Goal: Task Accomplishment & Management: Manage account settings

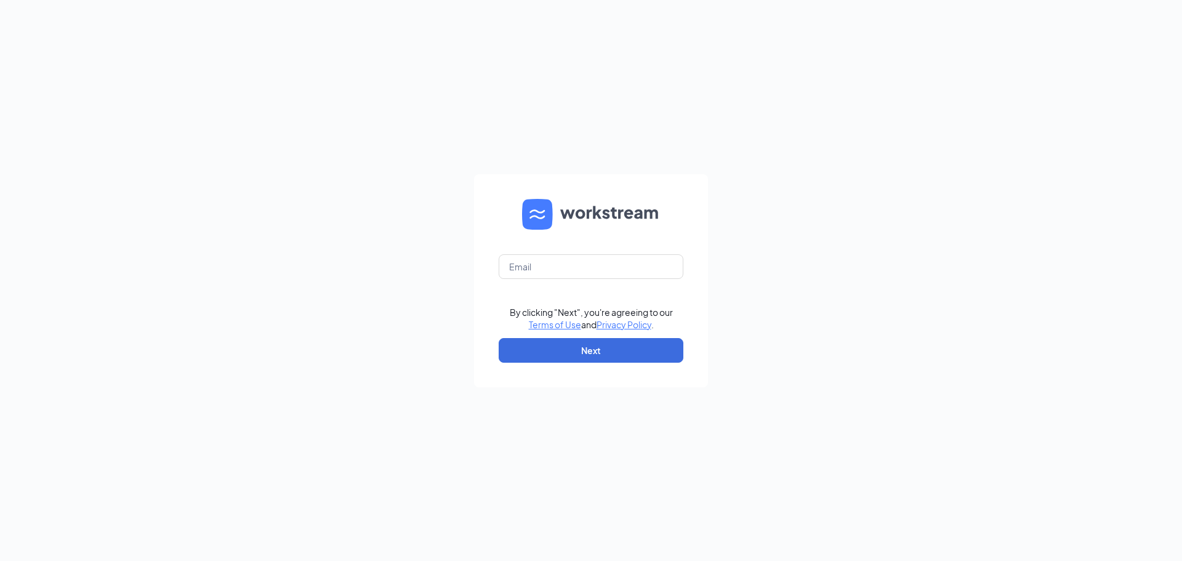
click at [535, 0] on div "By clicking "Next", you're agreeing to our Terms of Use and Privacy Policy . Ne…" at bounding box center [591, 280] width 1182 height 561
click at [596, 275] on input "text" at bounding box center [591, 266] width 185 height 25
type input "cfabuford.jessica@gmail.com"
click at [581, 347] on button "Next" at bounding box center [591, 350] width 185 height 25
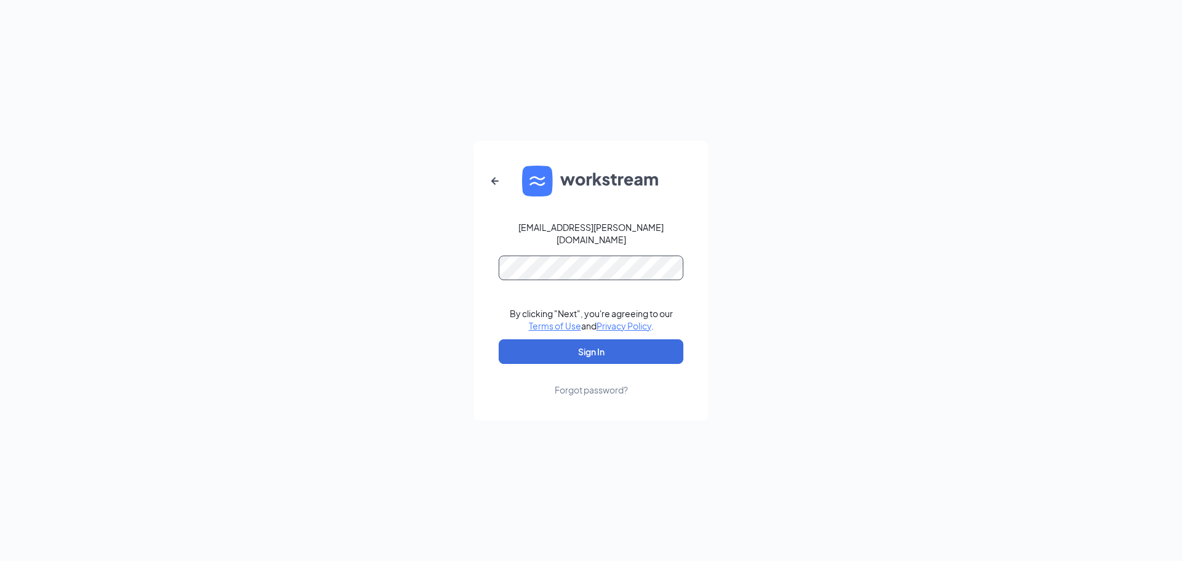
click at [499, 339] on button "Sign In" at bounding box center [591, 351] width 185 height 25
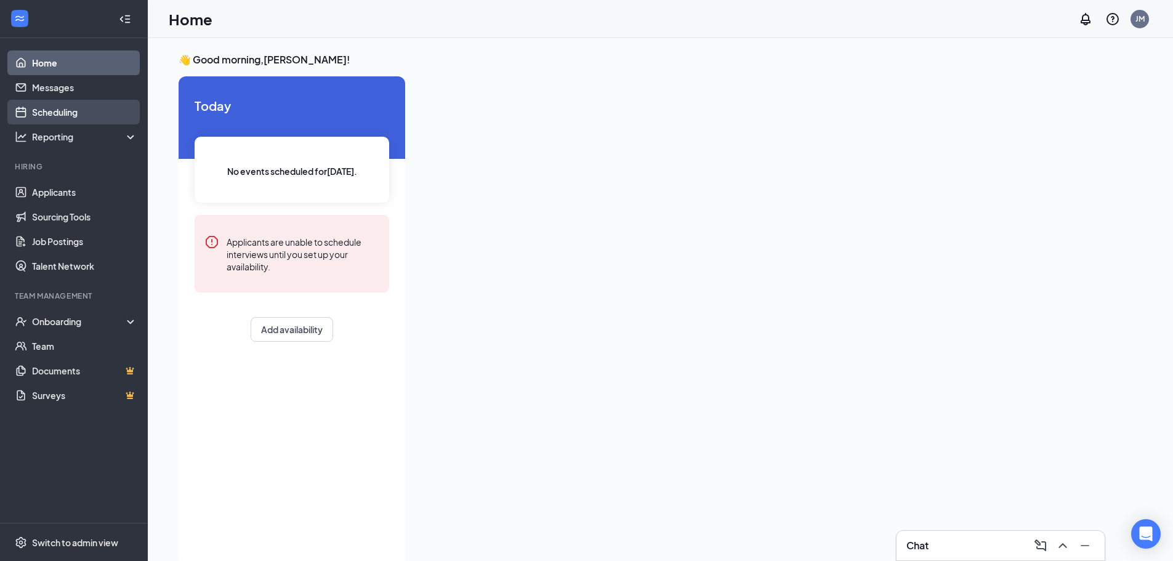
click at [103, 117] on link "Scheduling" at bounding box center [84, 112] width 105 height 25
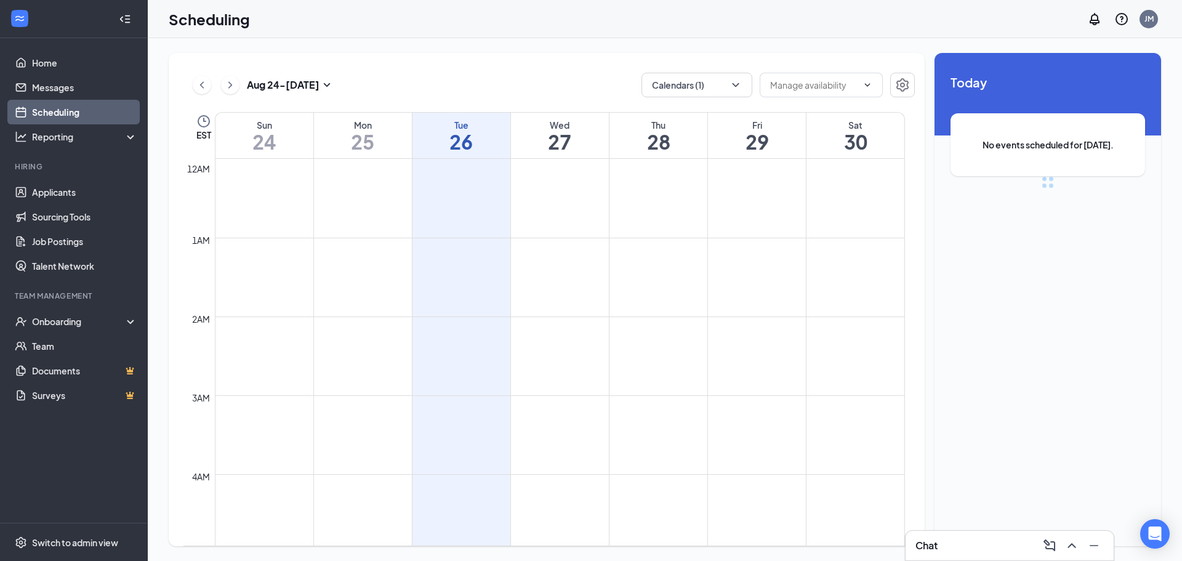
scroll to position [605, 0]
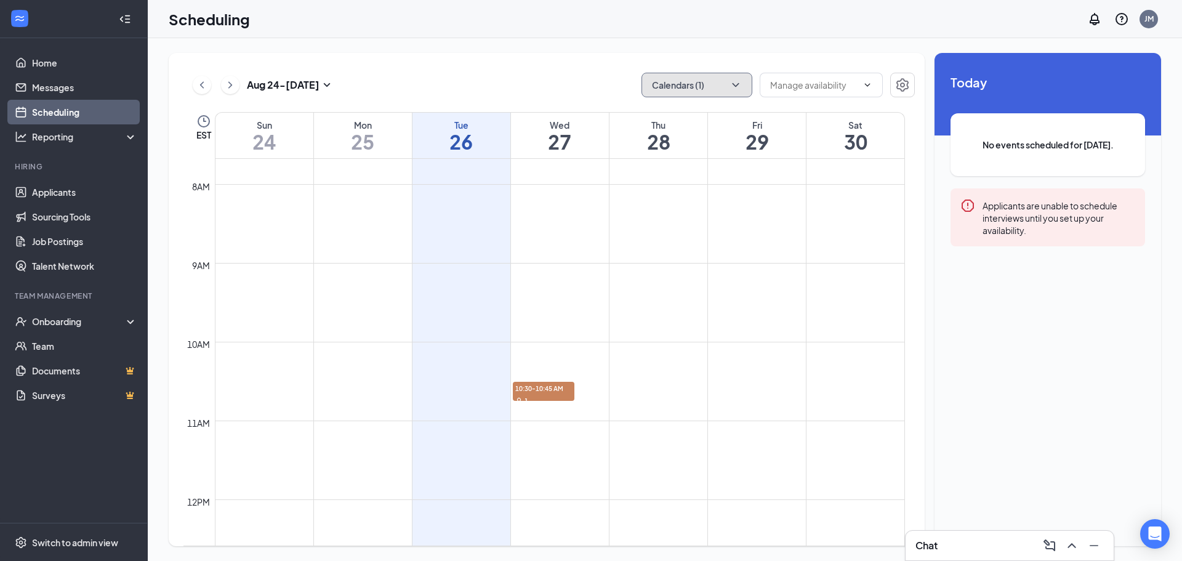
click at [699, 87] on button "Calendars (1)" at bounding box center [697, 85] width 111 height 25
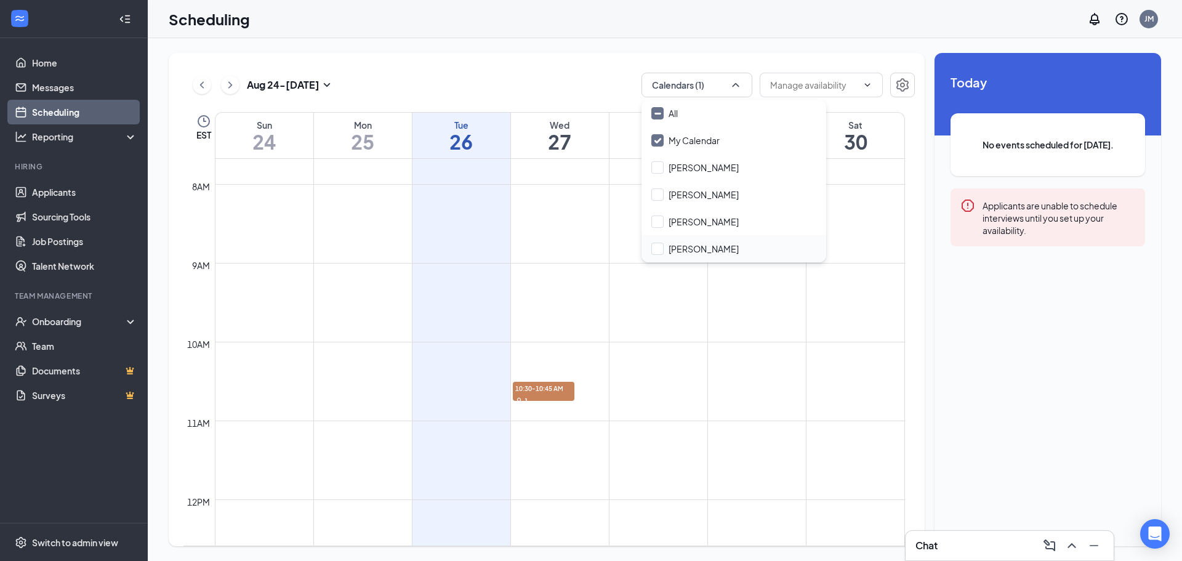
click at [685, 242] on div "Steve Warnstrom" at bounding box center [734, 248] width 185 height 27
checkbox input "true"
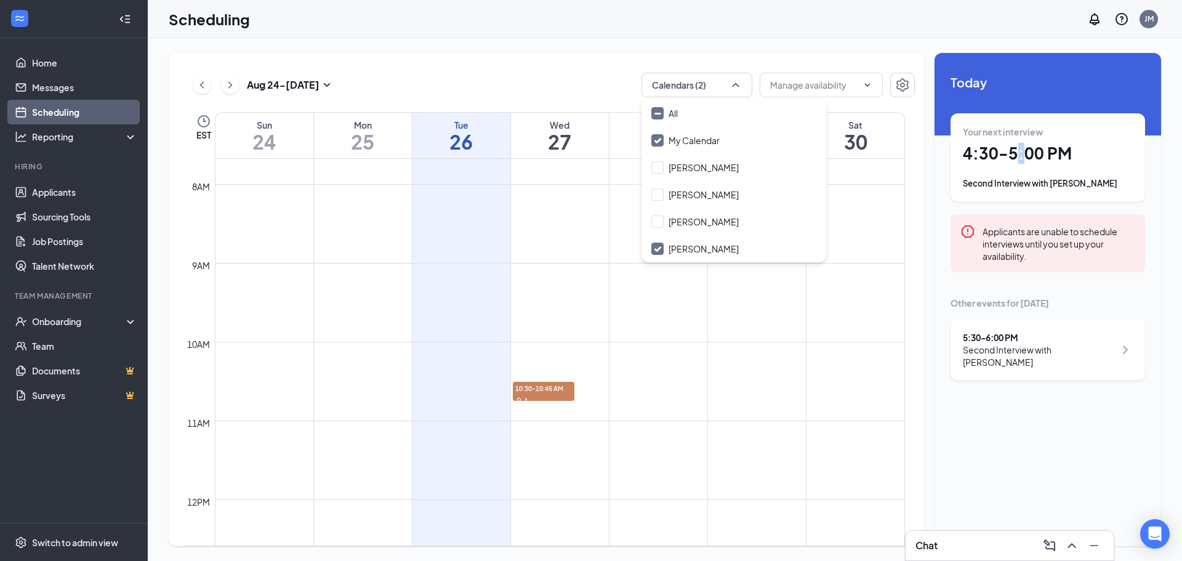
click at [1030, 156] on h1 "4:30 - 5:00 PM" at bounding box center [1048, 153] width 170 height 21
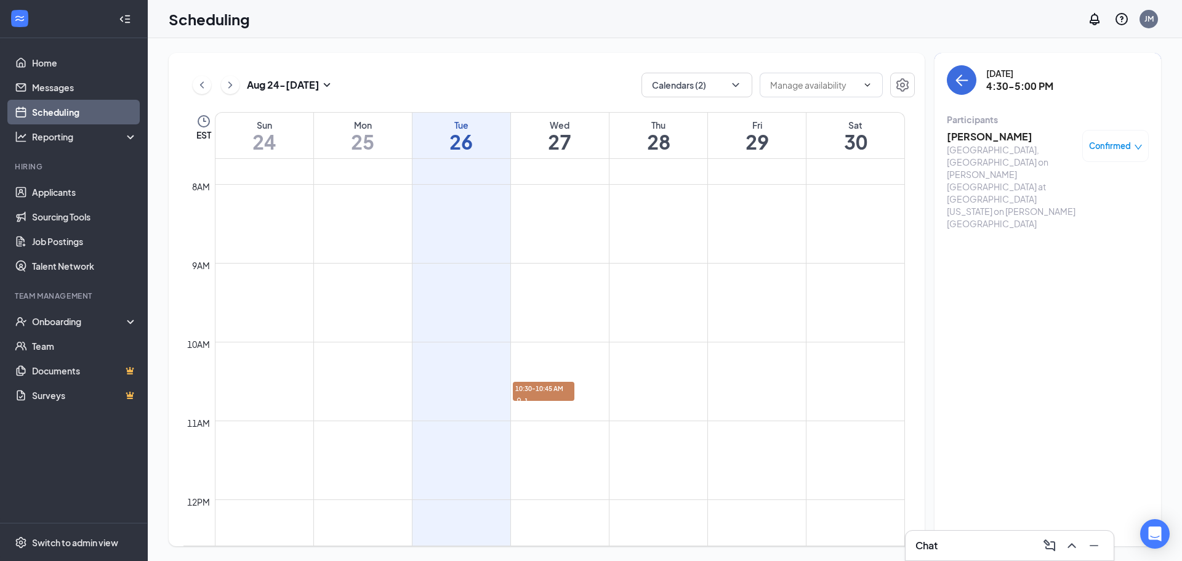
click at [980, 139] on h3 "[PERSON_NAME]" at bounding box center [1011, 137] width 129 height 14
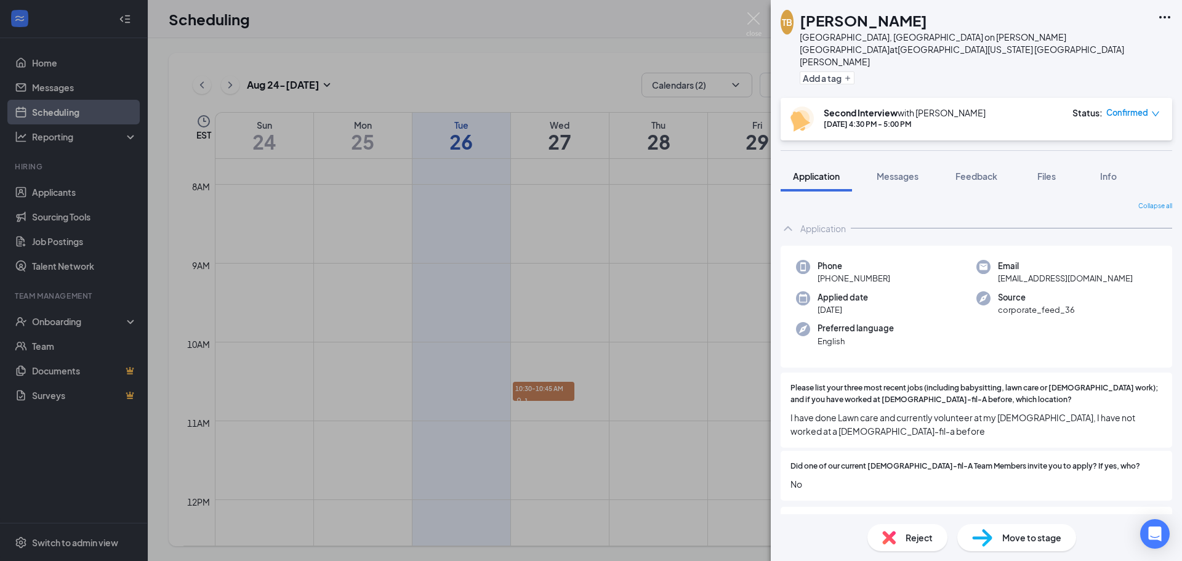
click at [1166, 17] on icon "Ellipses" at bounding box center [1165, 17] width 11 height 2
click at [1131, 15] on div "TB Ty Bayer Front of House, Mall of GA on Buford Drive at Mall of Georgia on Bu…" at bounding box center [976, 49] width 411 height 98
click at [1165, 15] on icon "Ellipses" at bounding box center [1165, 17] width 15 height 15
click at [1106, 39] on link "View full application" at bounding box center [1098, 45] width 133 height 12
click at [756, 19] on img at bounding box center [753, 24] width 15 height 24
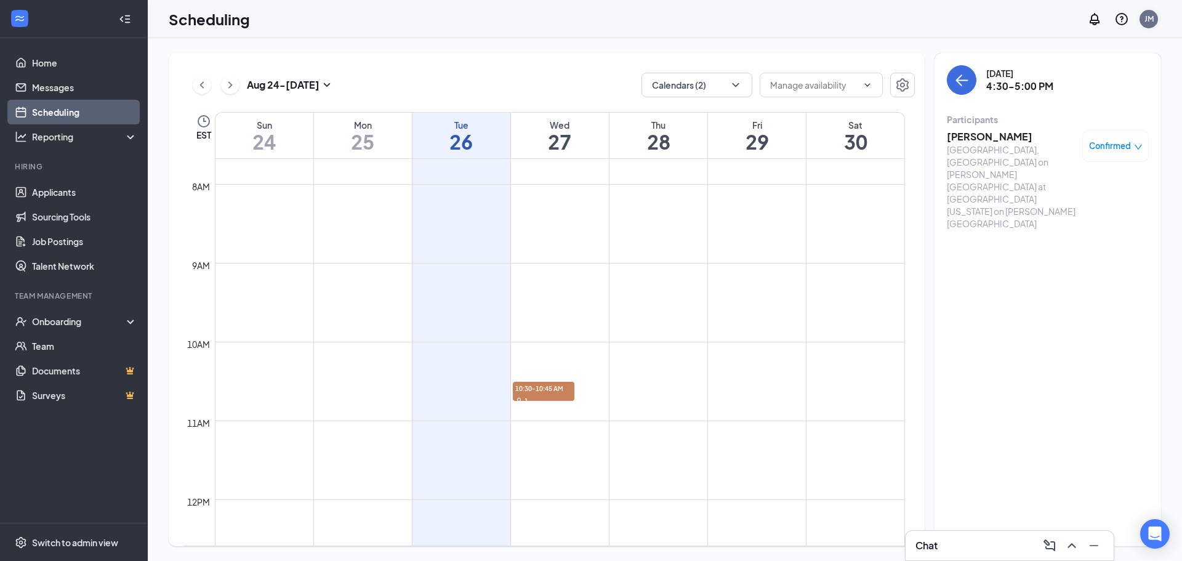
click at [1155, 19] on div "JM" at bounding box center [1149, 19] width 18 height 18
click at [1084, 187] on div "Log out" at bounding box center [1087, 188] width 133 height 12
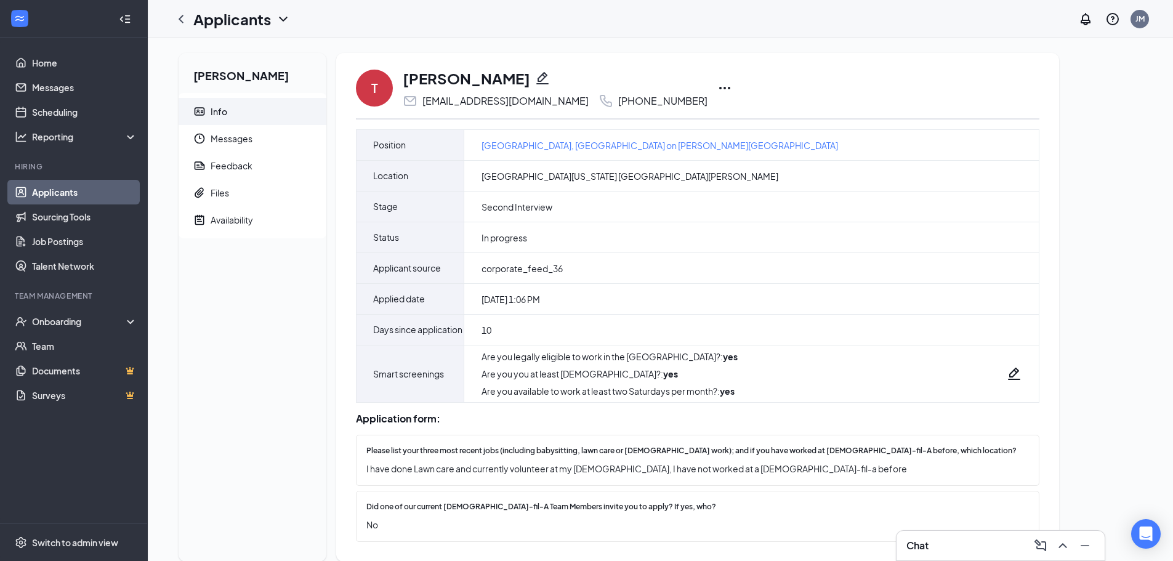
click at [717, 84] on icon "Ellipses" at bounding box center [724, 88] width 15 height 15
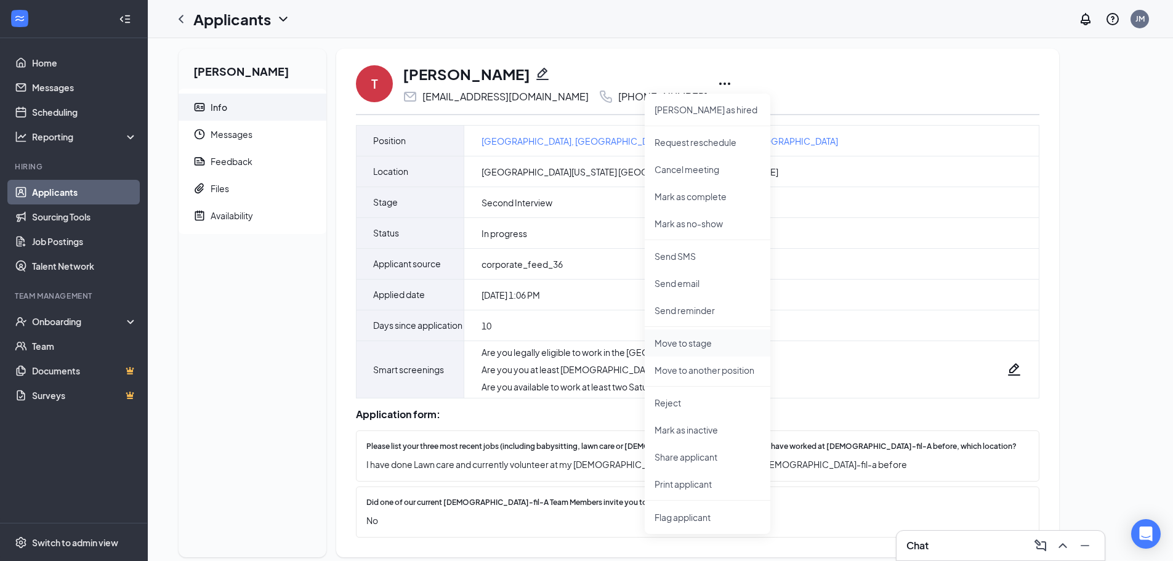
scroll to position [55, 0]
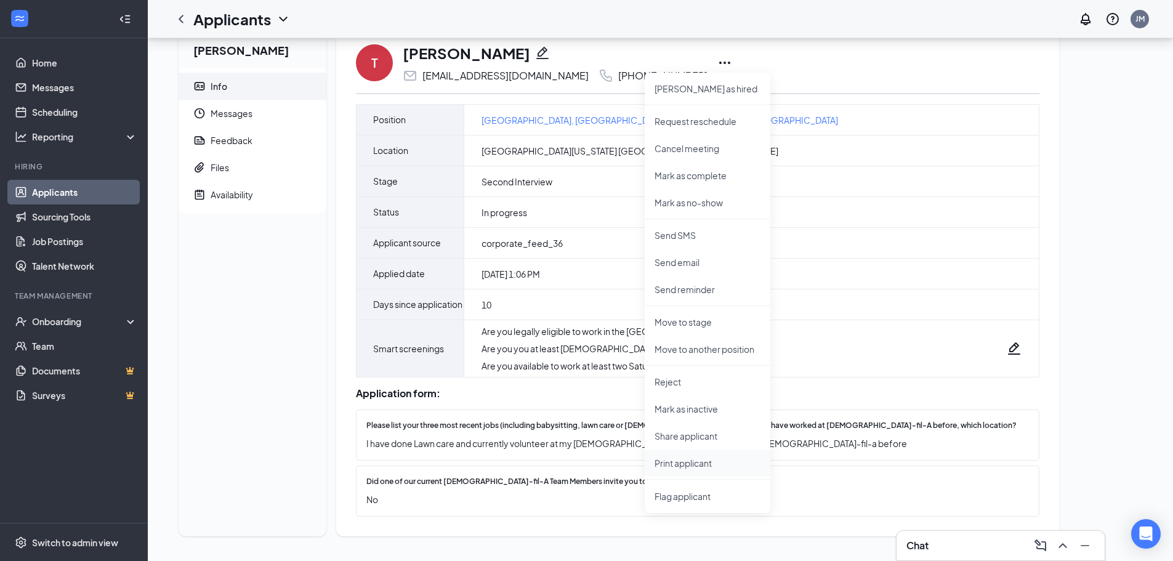
click at [682, 457] on p "Print applicant" at bounding box center [708, 463] width 106 height 12
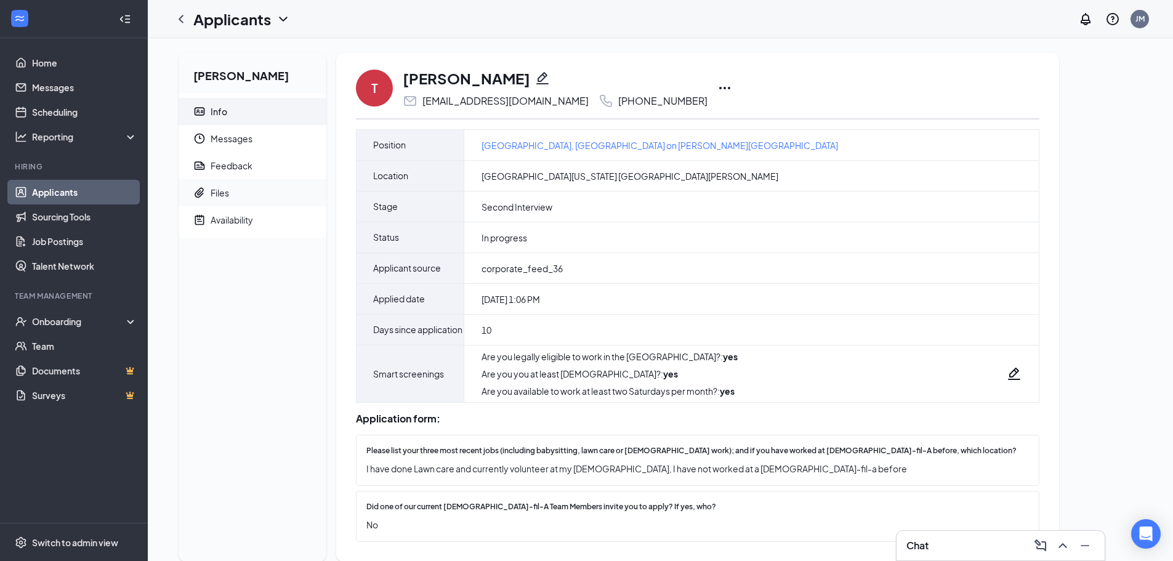
click at [265, 200] on span "Files" at bounding box center [264, 192] width 106 height 27
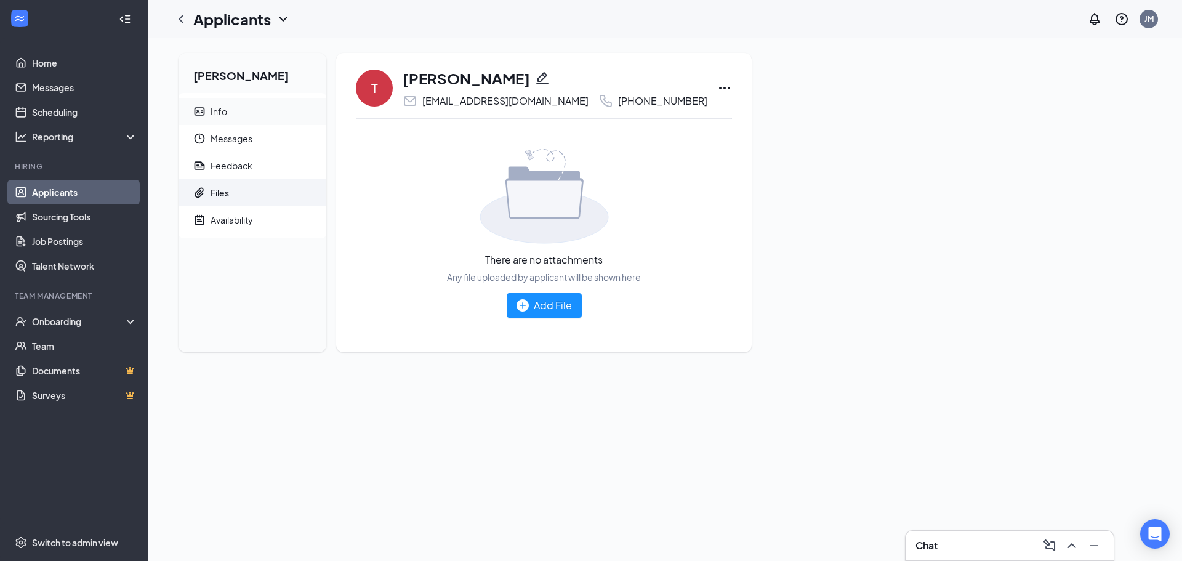
click at [238, 109] on span "Info" at bounding box center [264, 111] width 106 height 27
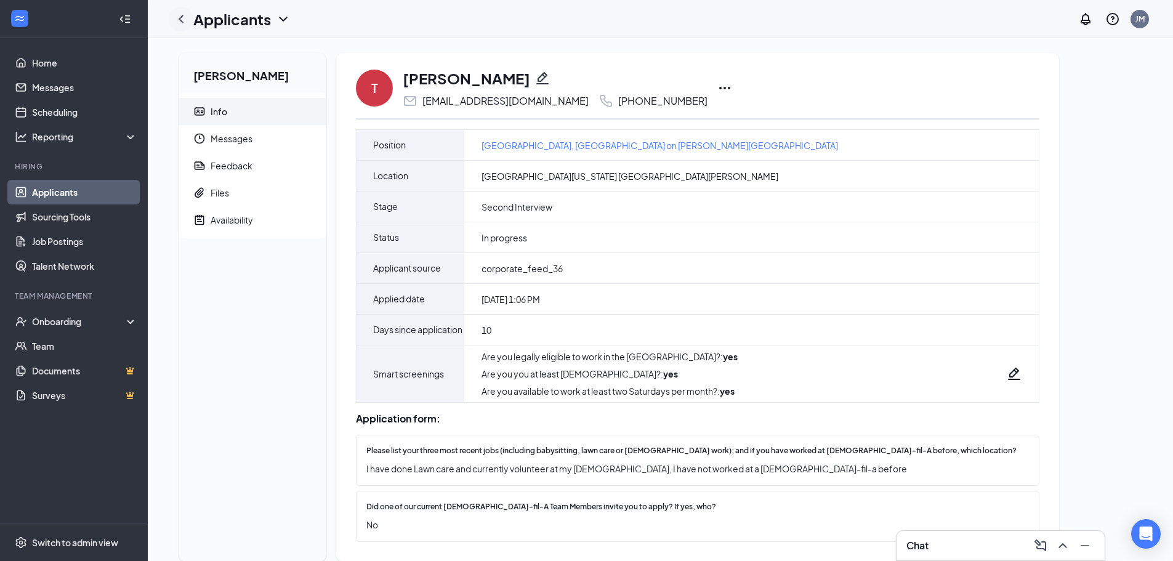
click at [182, 20] on icon "ChevronLeft" at bounding box center [181, 19] width 5 height 8
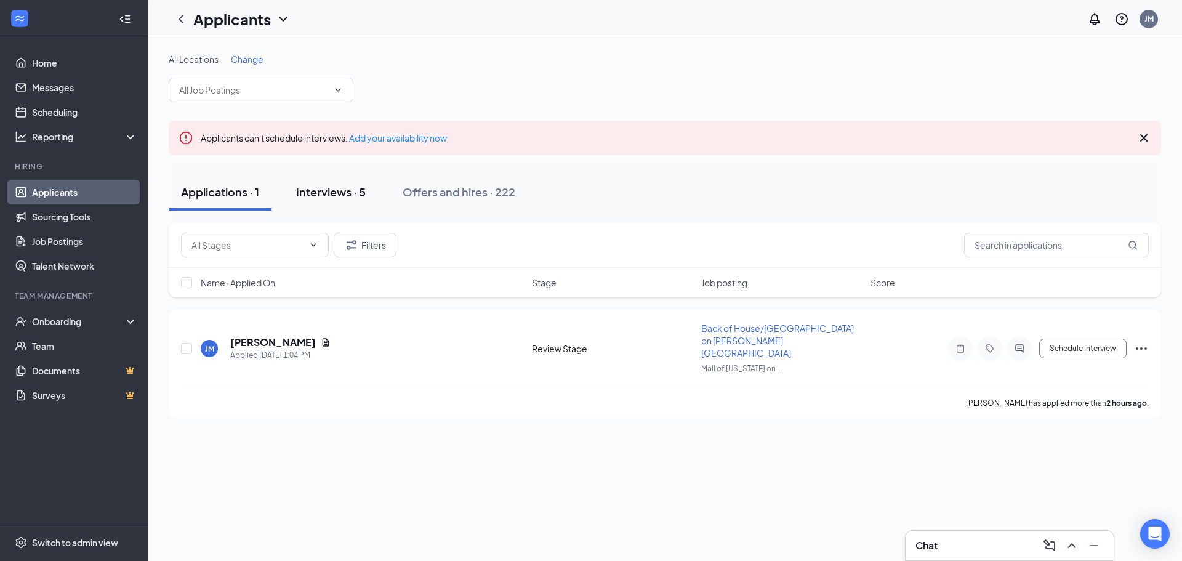
click at [328, 190] on div "Interviews · 5" at bounding box center [331, 191] width 70 height 15
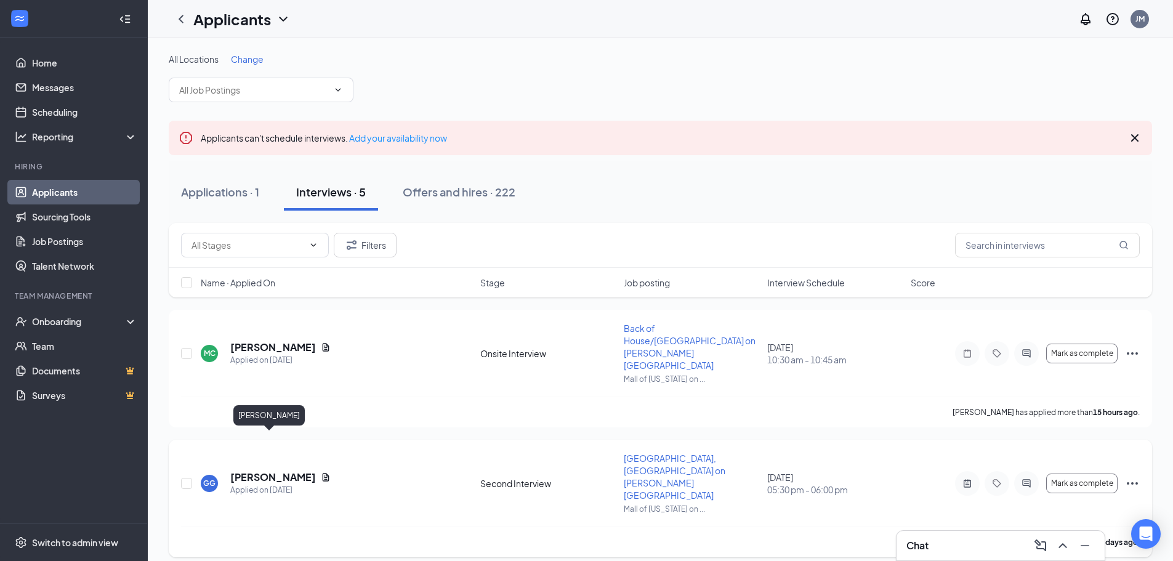
click at [268, 470] on h5 "[PERSON_NAME]" at bounding box center [273, 477] width 86 height 14
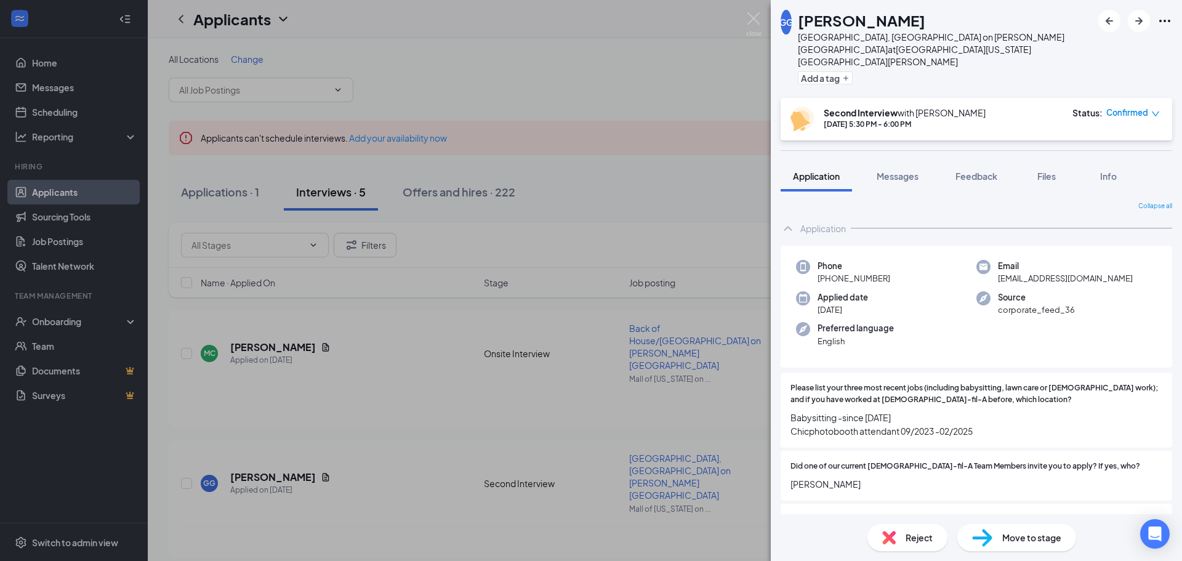
click at [1175, 19] on div "GG Gabriella Gil Front of House, Mall of GA on Buford Drive at Mall of Georgia …" at bounding box center [976, 49] width 411 height 98
click at [1164, 19] on icon "Ellipses" at bounding box center [1165, 21] width 15 height 15
click at [1126, 48] on link "View full application" at bounding box center [1098, 49] width 133 height 12
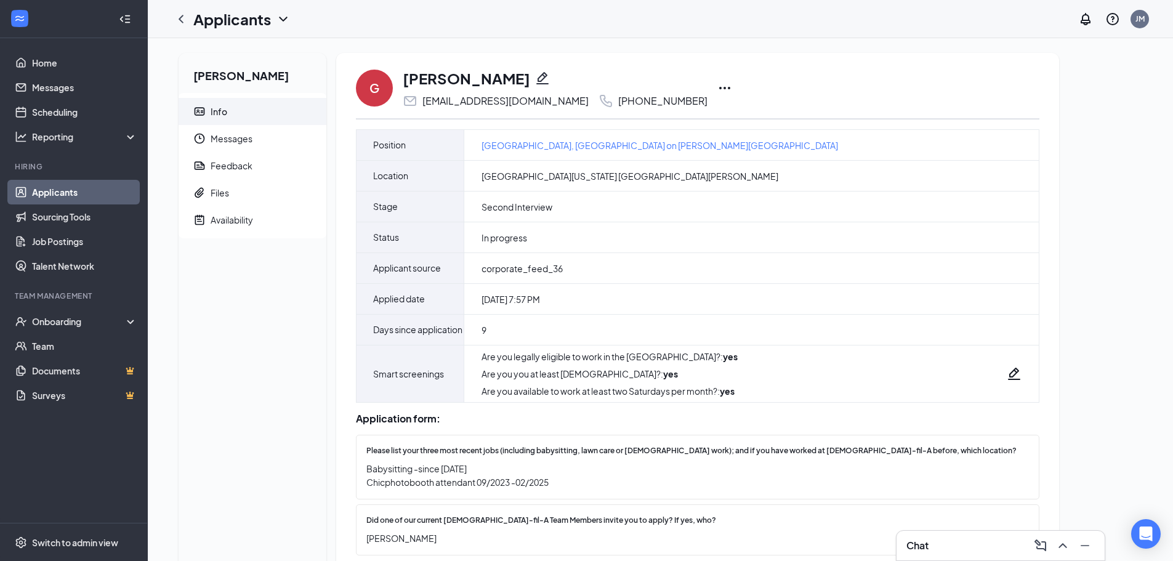
click at [717, 87] on icon "Ellipses" at bounding box center [724, 88] width 15 height 15
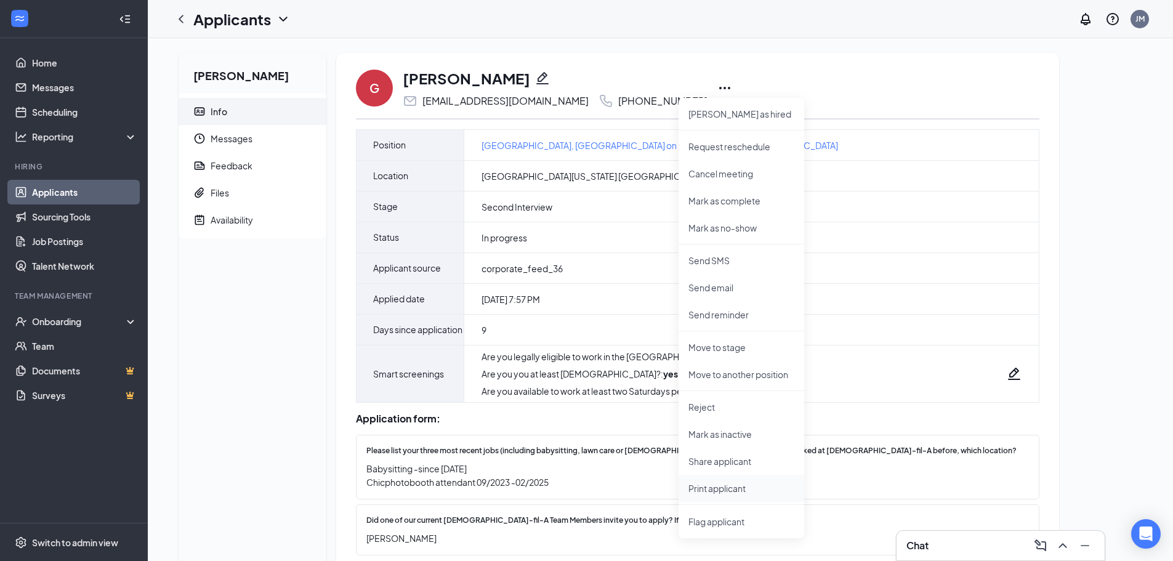
click at [712, 492] on p "Print applicant" at bounding box center [741, 488] width 106 height 12
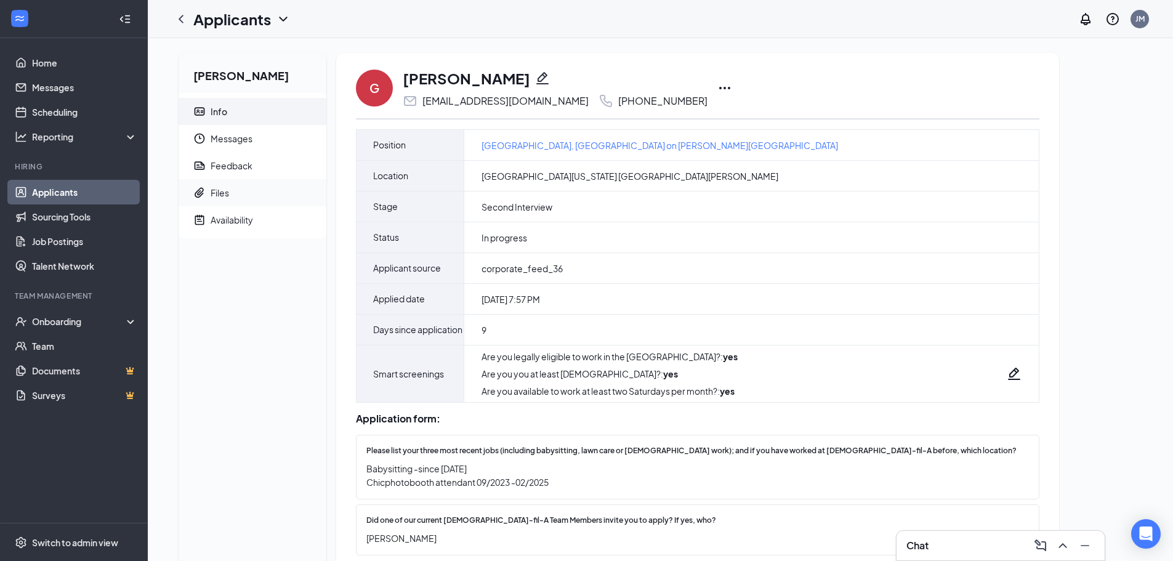
click at [252, 189] on span "Files" at bounding box center [264, 192] width 106 height 27
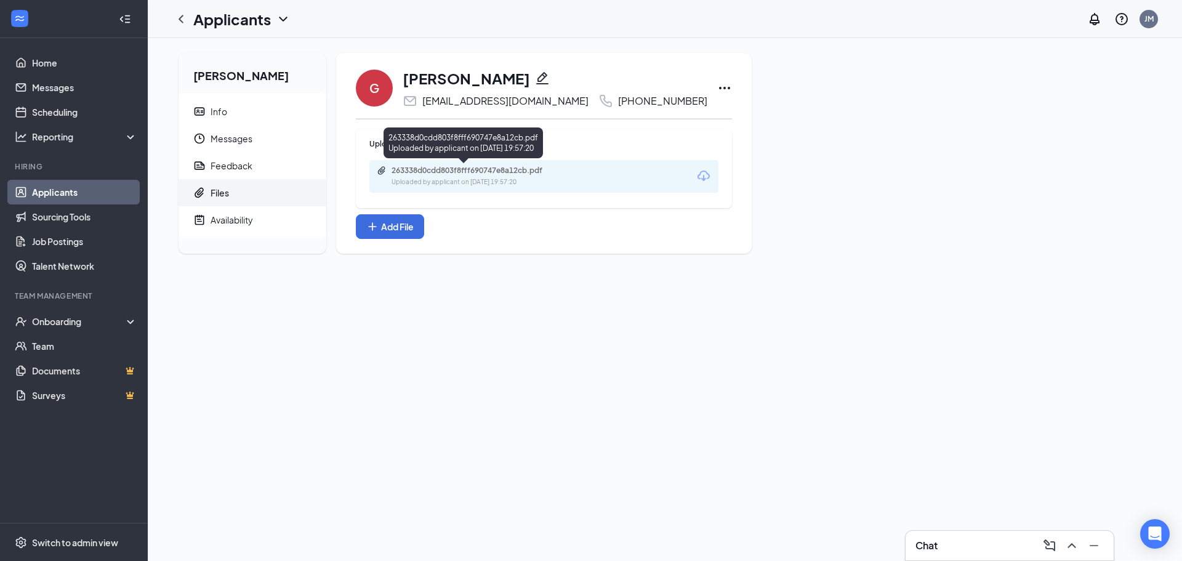
click at [603, 184] on div "263338d0cdd803f8fff690747e8a12cb.pdf Uploaded by applicant on Aug 17, 2025 at 1…" at bounding box center [543, 176] width 349 height 33
click at [529, 170] on div "263338d0cdd803f8fff690747e8a12cb.pdf" at bounding box center [478, 171] width 172 height 10
click at [172, 17] on div at bounding box center [181, 19] width 25 height 25
click at [187, 22] on icon "ChevronLeft" at bounding box center [181, 19] width 15 height 15
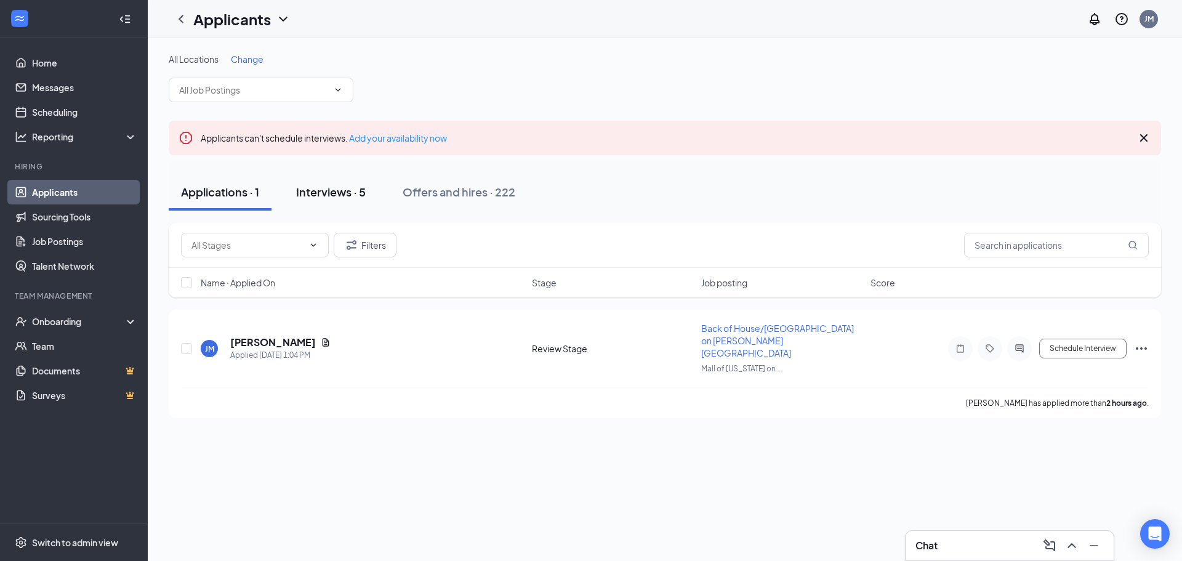
click at [345, 198] on div "Interviews · 5" at bounding box center [331, 191] width 70 height 15
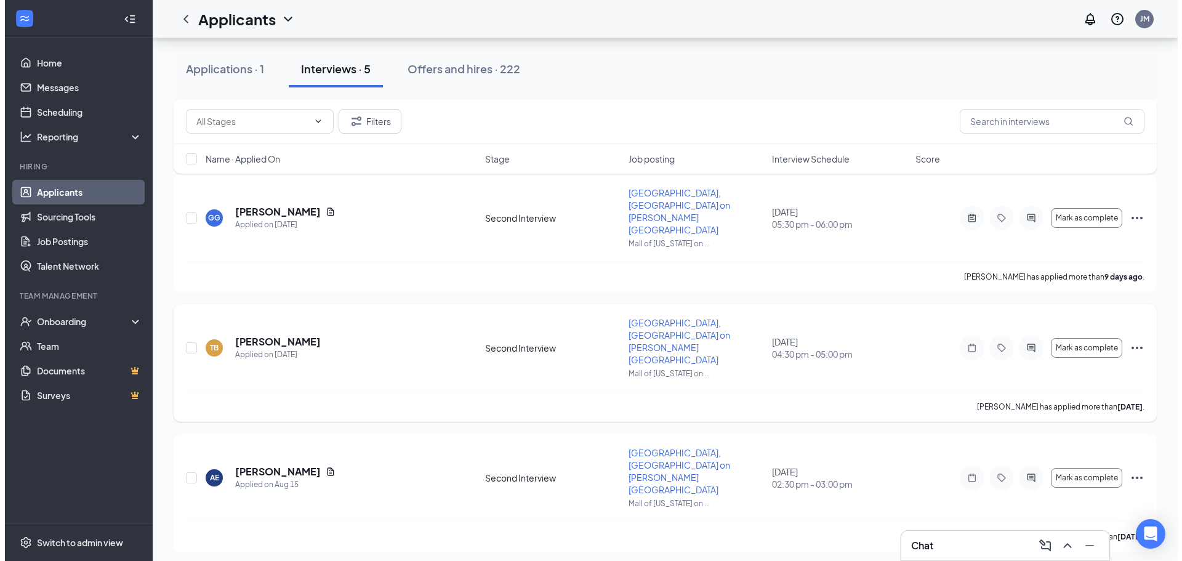
scroll to position [278, 0]
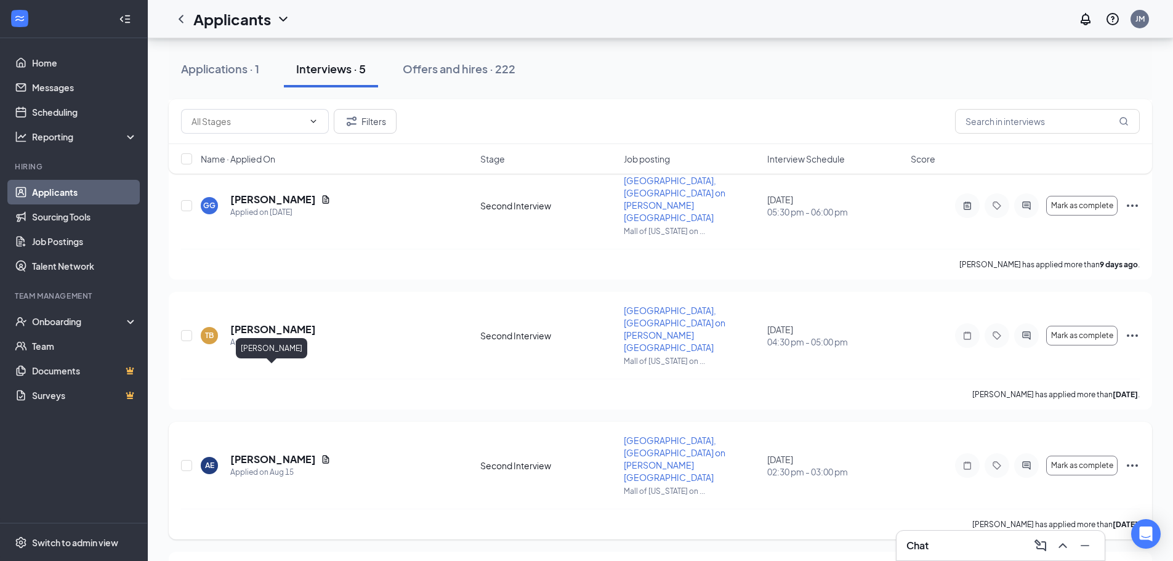
click at [283, 453] on h5 "[PERSON_NAME]" at bounding box center [273, 460] width 86 height 14
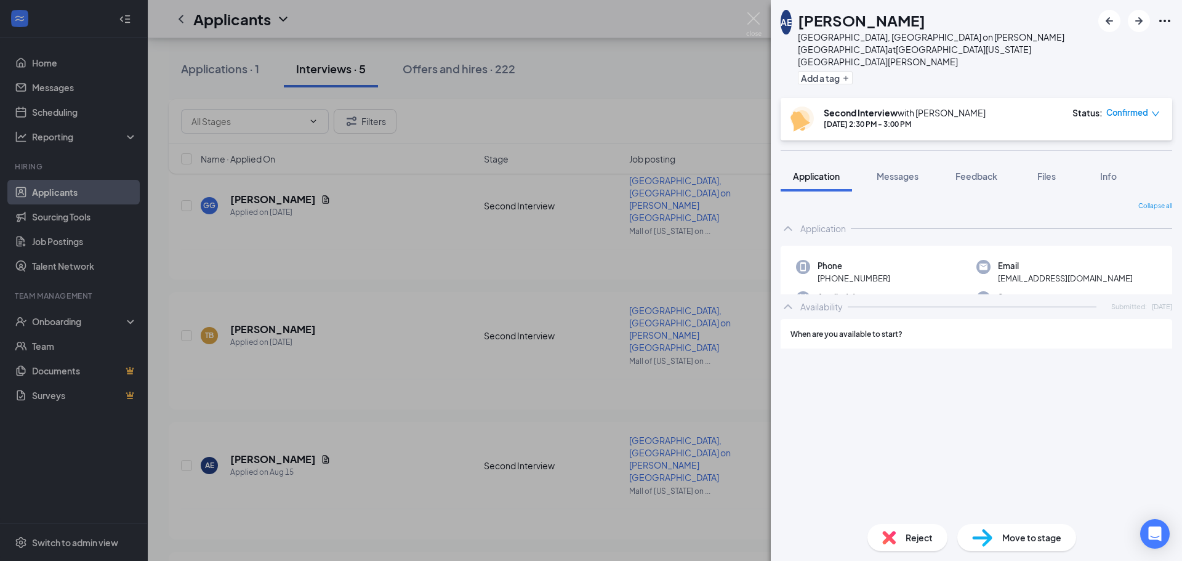
click at [1168, 19] on icon "Ellipses" at bounding box center [1165, 21] width 15 height 15
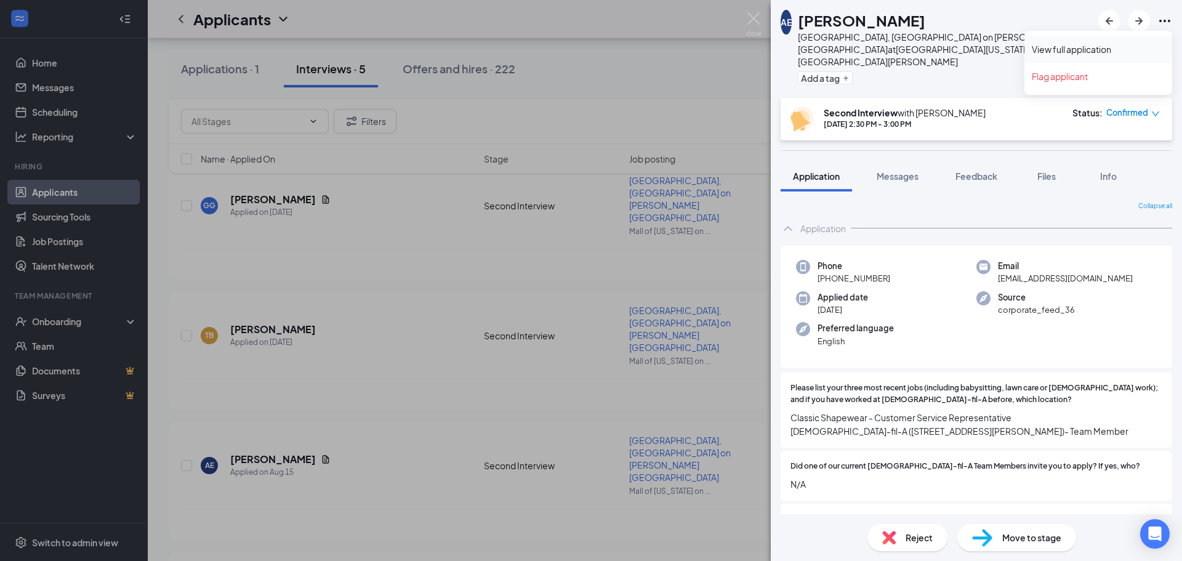
click at [1145, 46] on link "View full application" at bounding box center [1098, 49] width 133 height 12
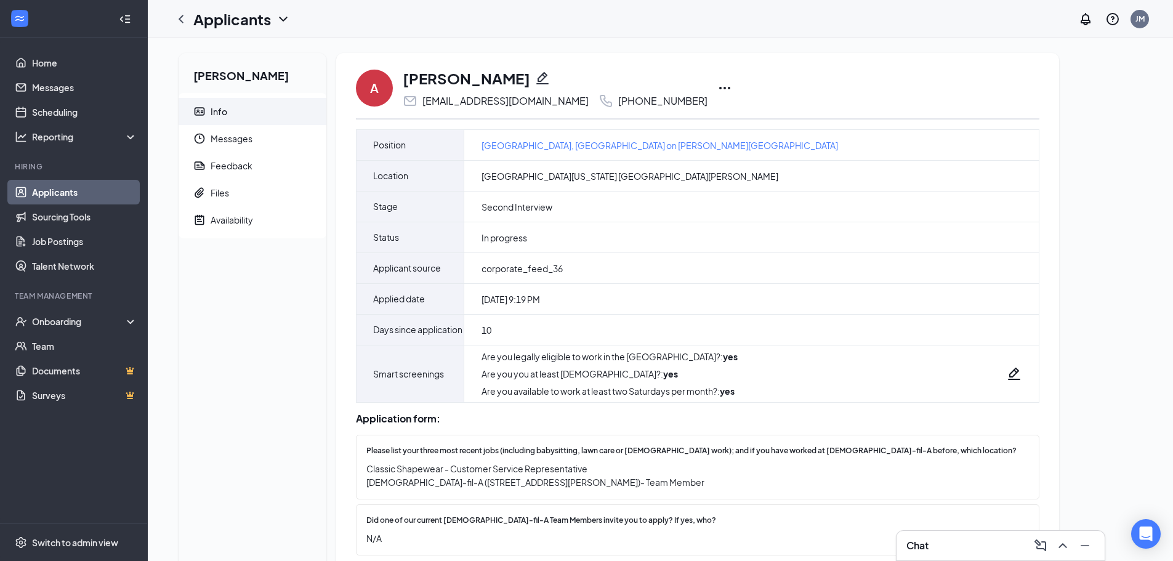
click at [717, 88] on icon "Ellipses" at bounding box center [724, 88] width 15 height 15
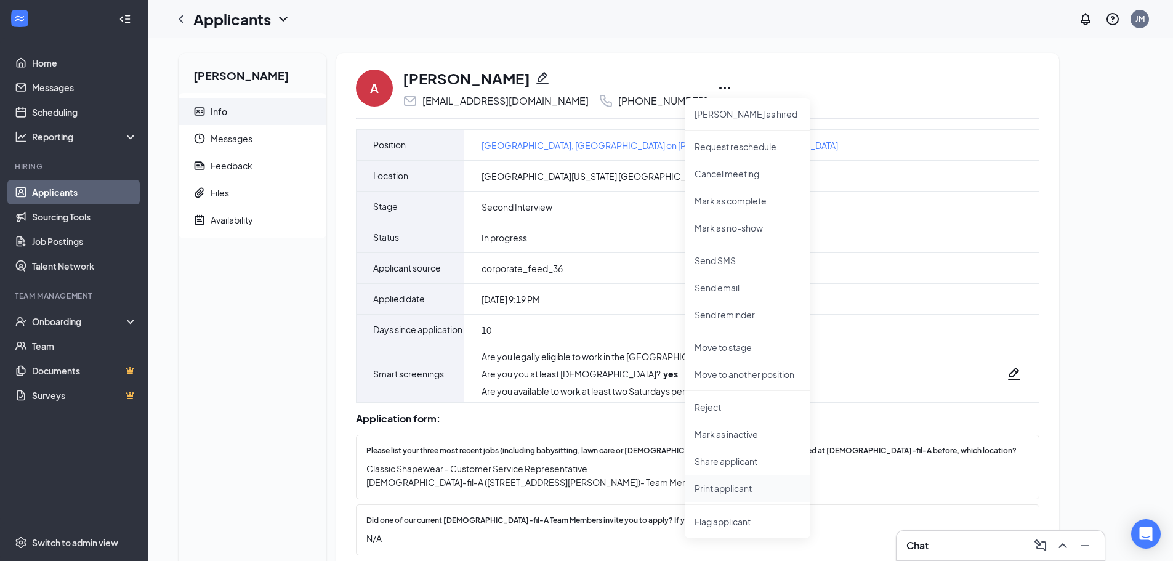
click at [701, 487] on p "Print applicant" at bounding box center [748, 488] width 106 height 12
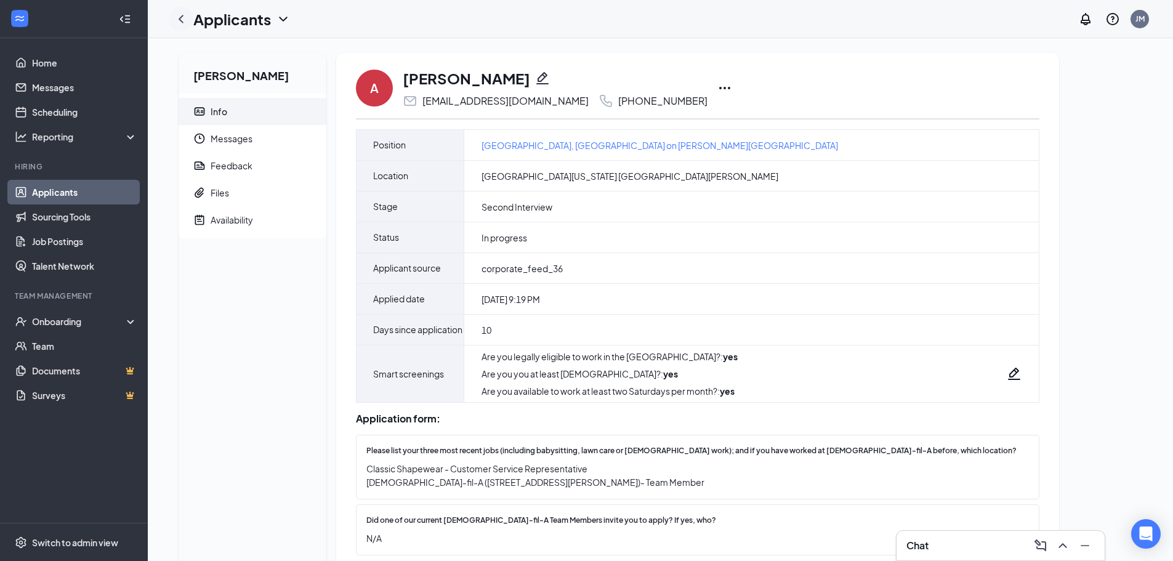
click at [184, 19] on icon "ChevronLeft" at bounding box center [181, 19] width 15 height 15
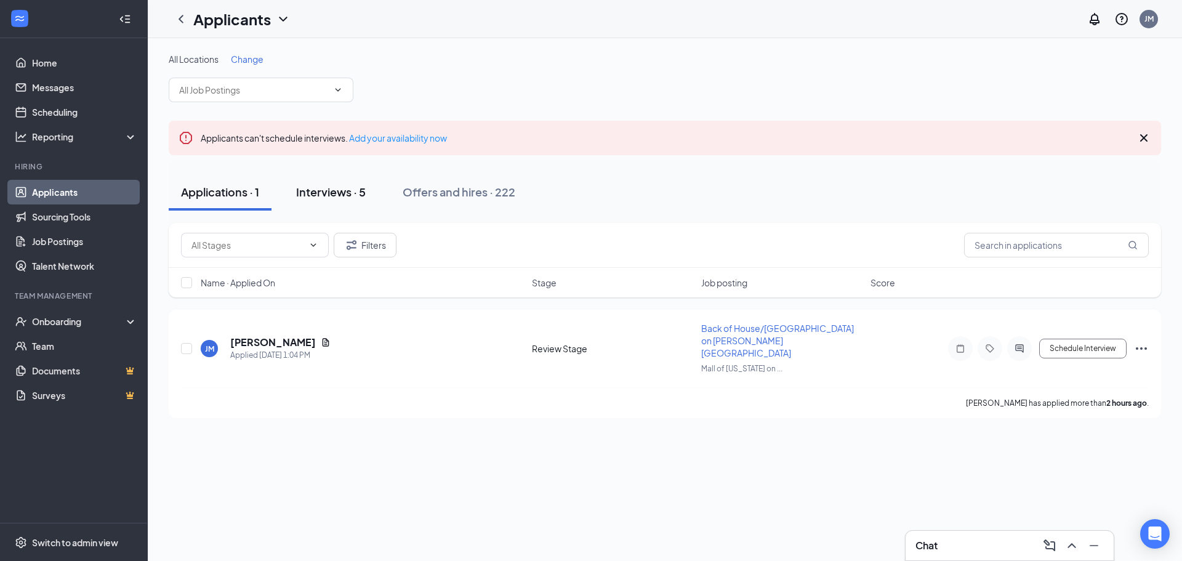
click at [361, 197] on div "Interviews · 5" at bounding box center [331, 191] width 70 height 15
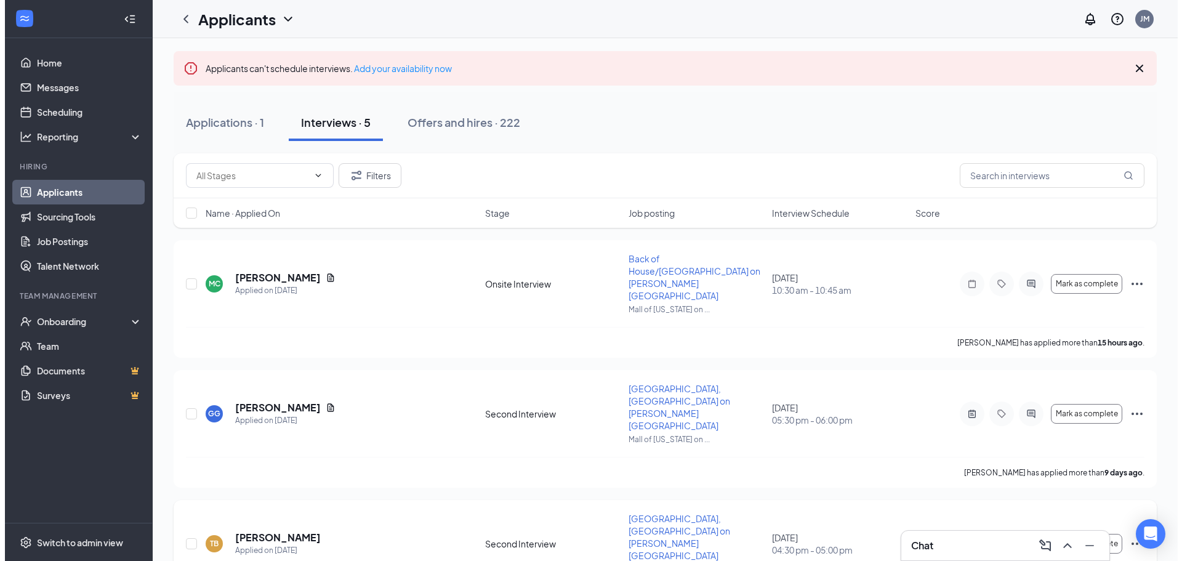
scroll to position [278, 0]
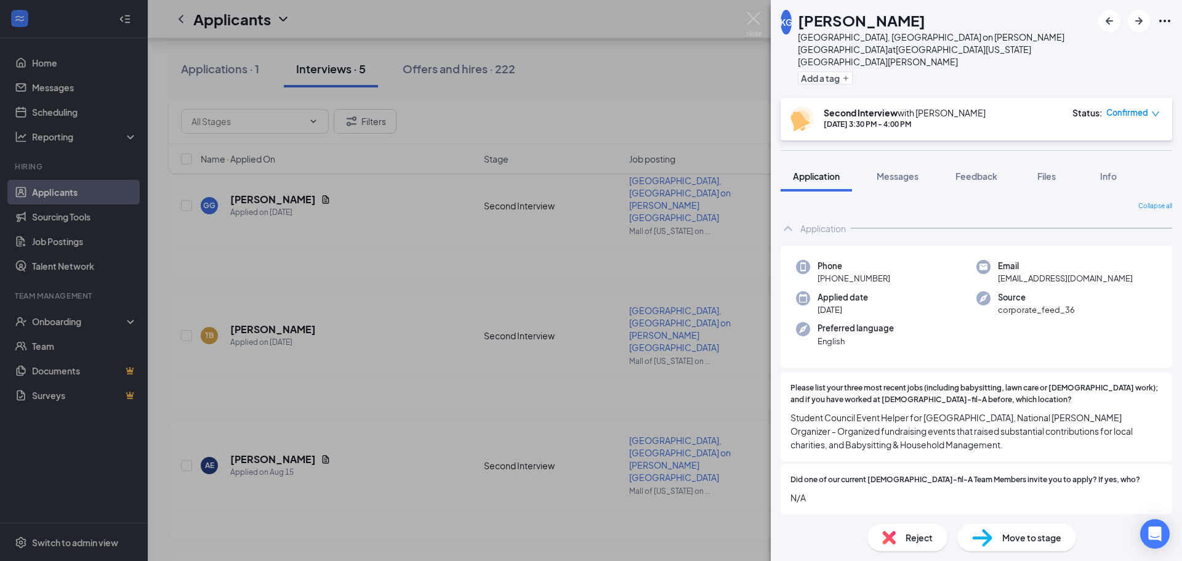
click at [1163, 22] on icon "Ellipses" at bounding box center [1165, 21] width 15 height 15
click at [1096, 49] on link "View full application" at bounding box center [1098, 49] width 133 height 12
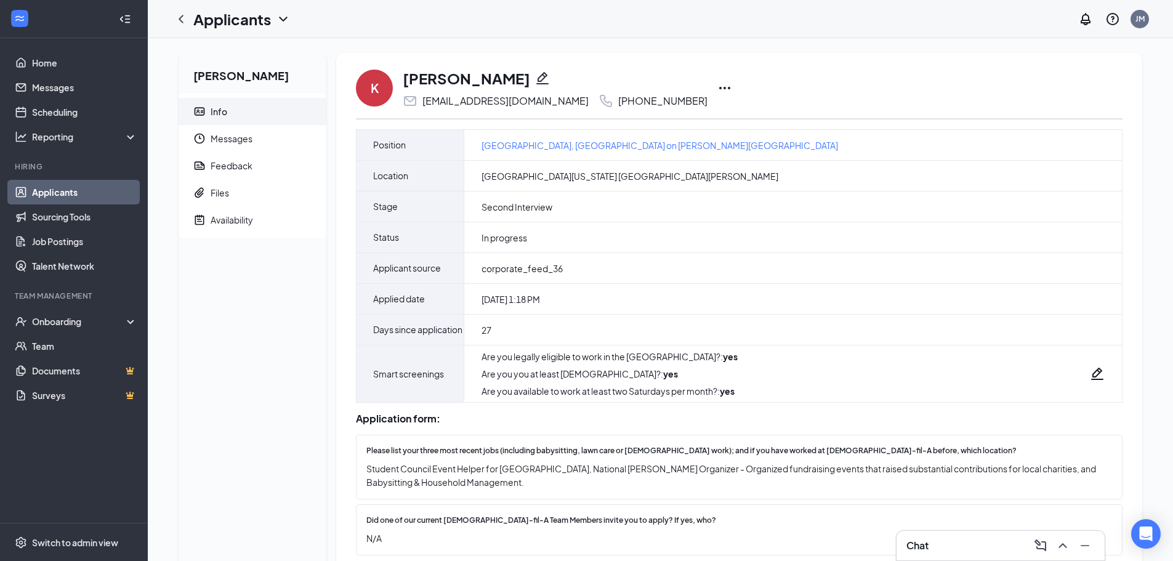
click at [690, 90] on div "K [PERSON_NAME] [EMAIL_ADDRESS][DOMAIN_NAME] [PHONE_NUMBER]" at bounding box center [739, 88] width 767 height 41
click at [717, 89] on icon "Ellipses" at bounding box center [724, 88] width 15 height 15
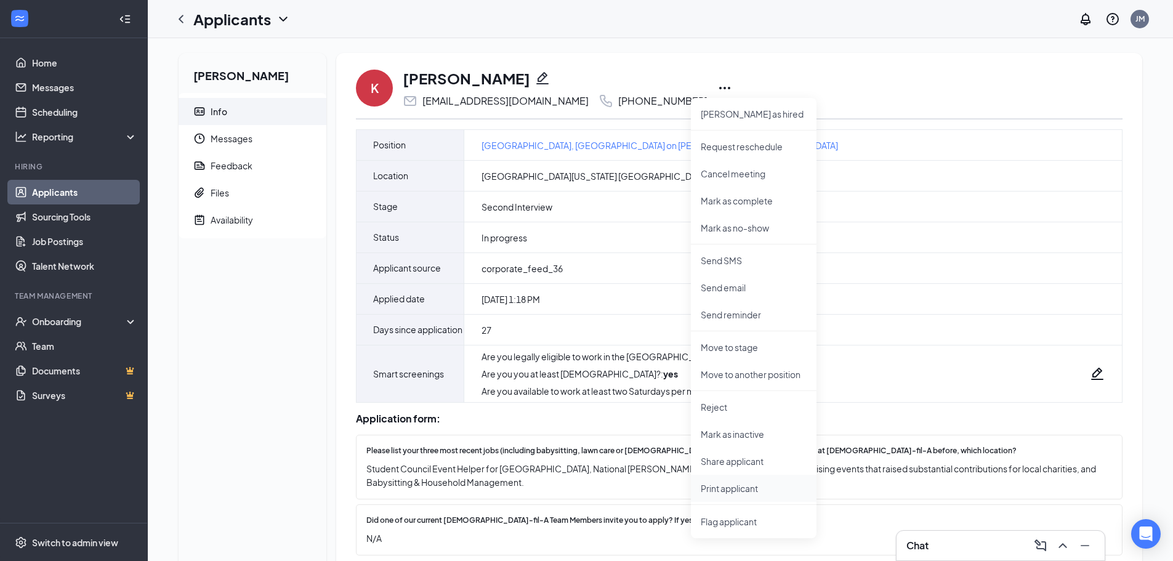
click at [740, 494] on p "Print applicant" at bounding box center [754, 488] width 106 height 12
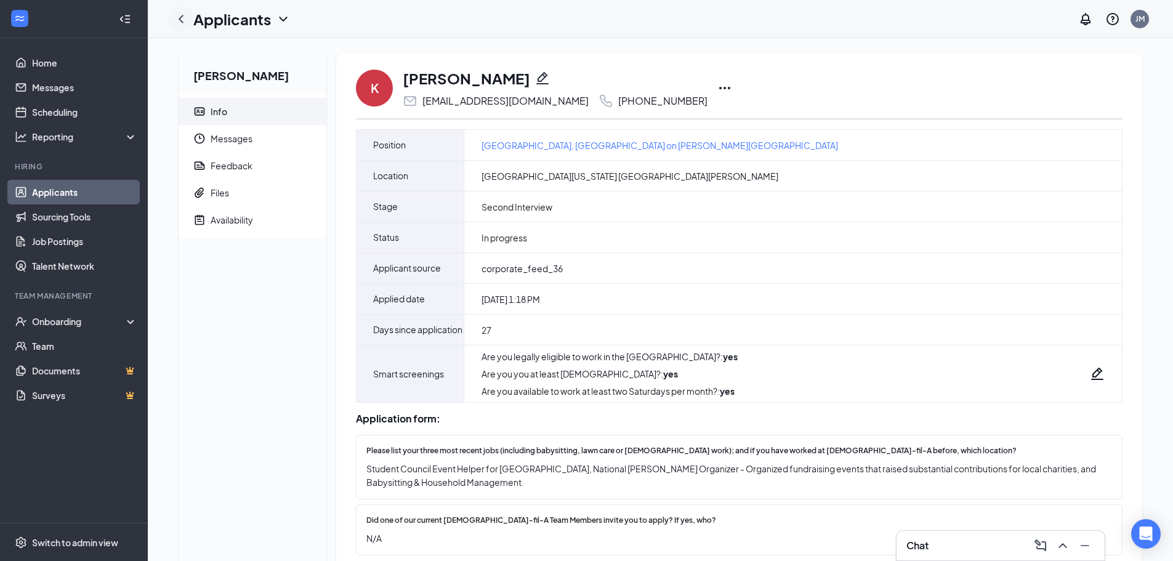
click at [182, 17] on icon "ChevronLeft" at bounding box center [181, 19] width 5 height 8
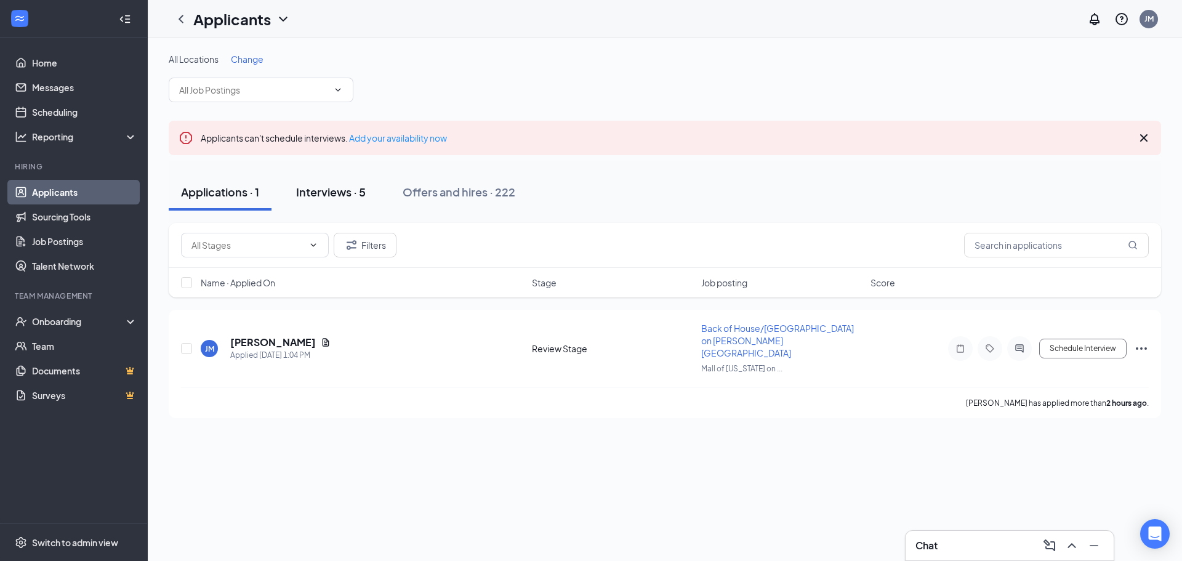
click at [334, 195] on div "Interviews · 5" at bounding box center [331, 191] width 70 height 15
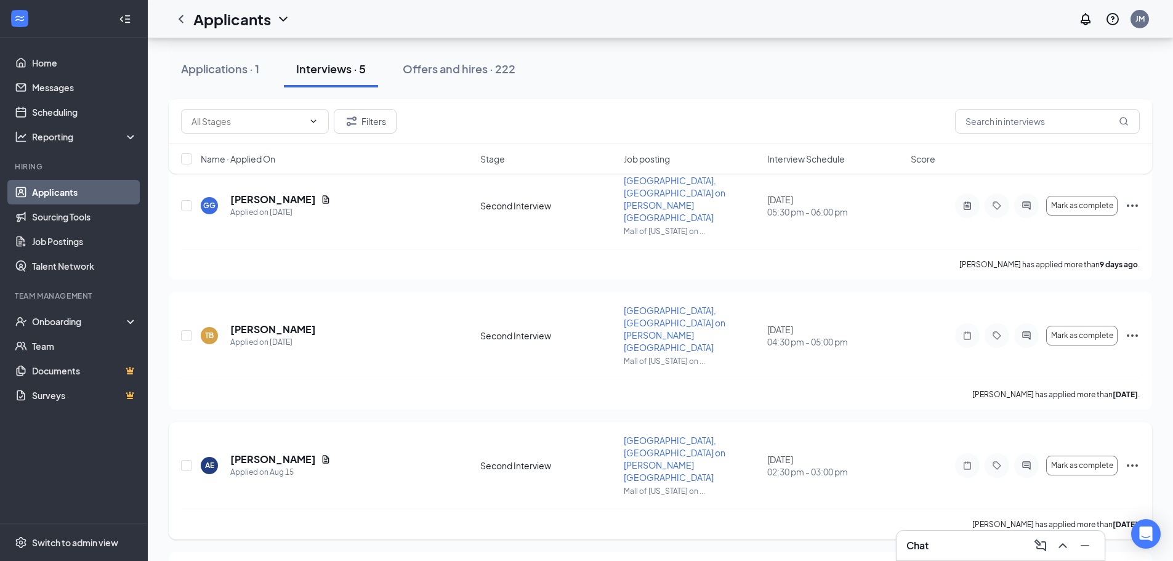
scroll to position [216, 0]
